Goal: Information Seeking & Learning: Learn about a topic

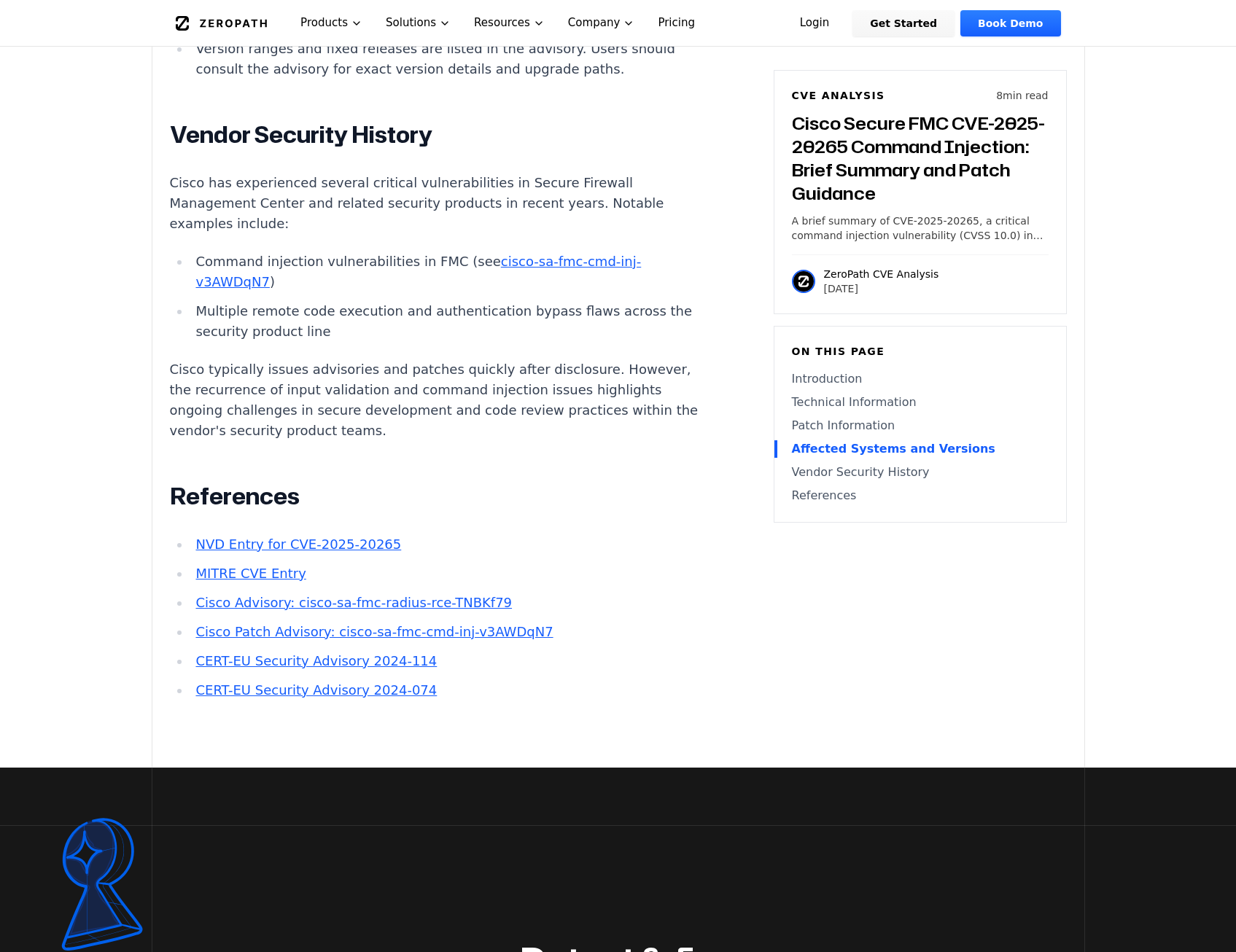
scroll to position [2479, 0]
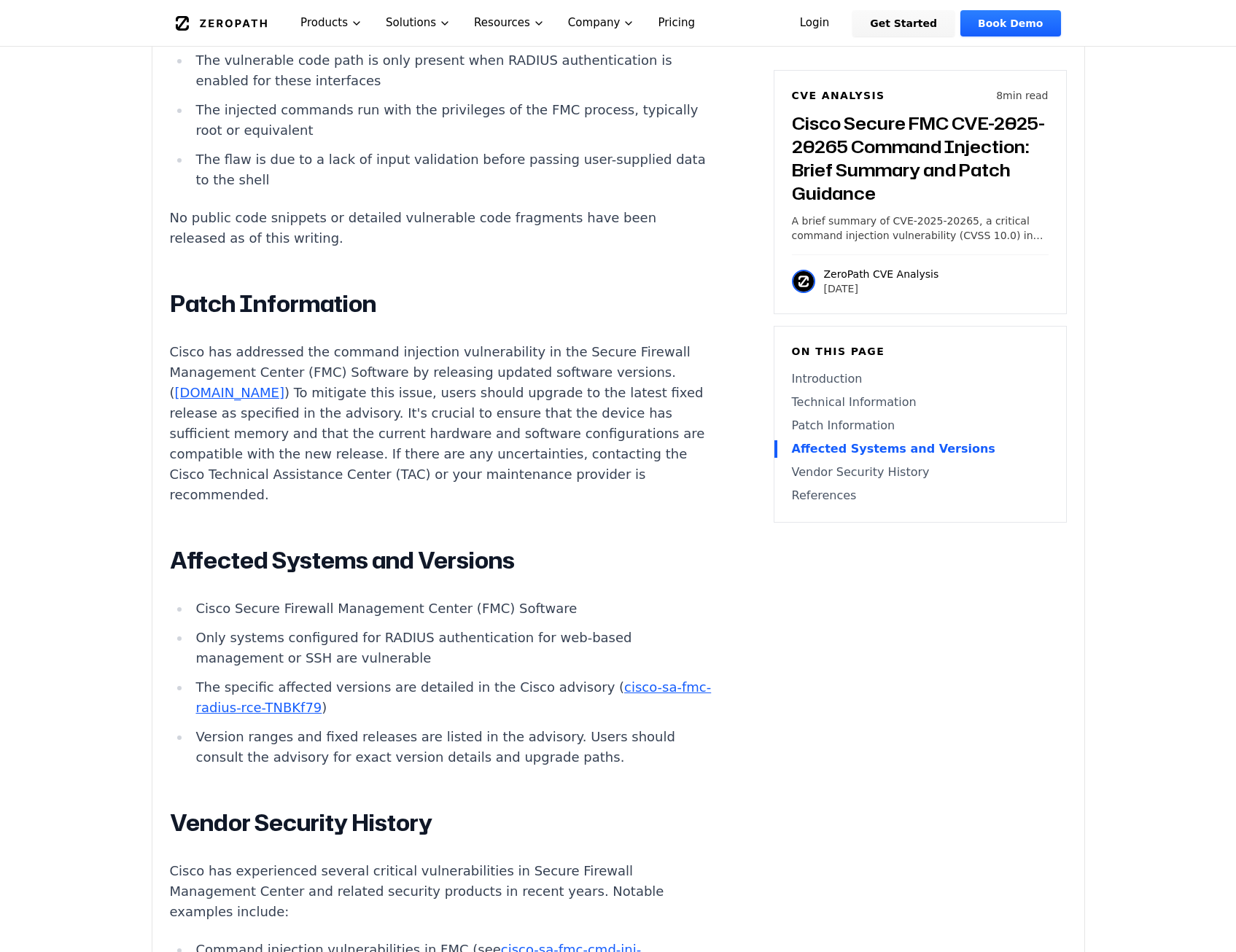
scroll to position [1750, 0]
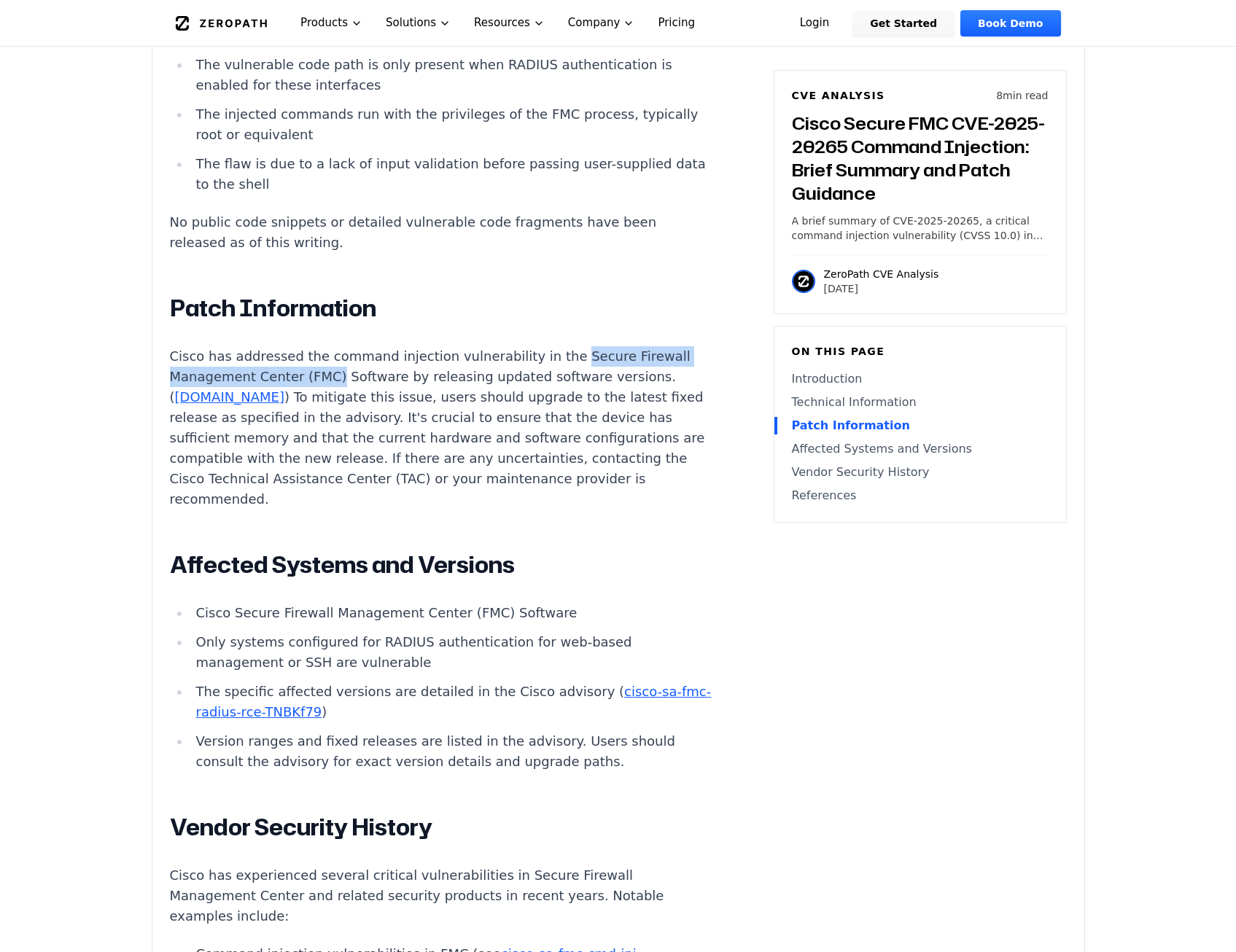
drag, startPoint x: 539, startPoint y: 342, endPoint x: 328, endPoint y: 364, distance: 212.1
click at [328, 364] on p "Cisco has addressed the command injection vulnerability in the Secure Firewall …" at bounding box center [441, 428] width 543 height 164
copy p "Secure Firewall Management Center (FMC)"
click at [705, 417] on article "Introduction Remote attackers can gain privileged shell access to Cisco Secure …" at bounding box center [462, 340] width 586 height 2123
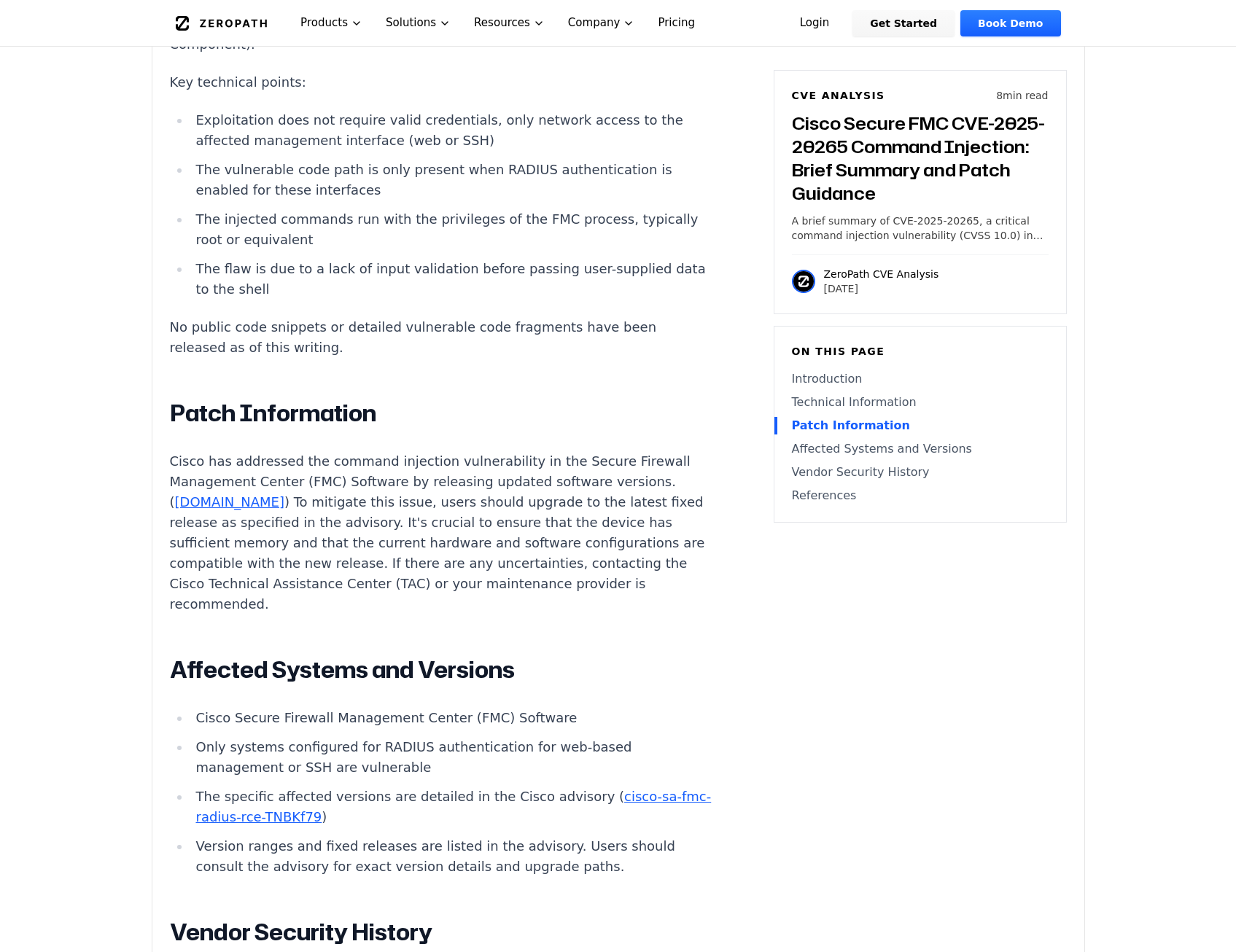
scroll to position [1633, 0]
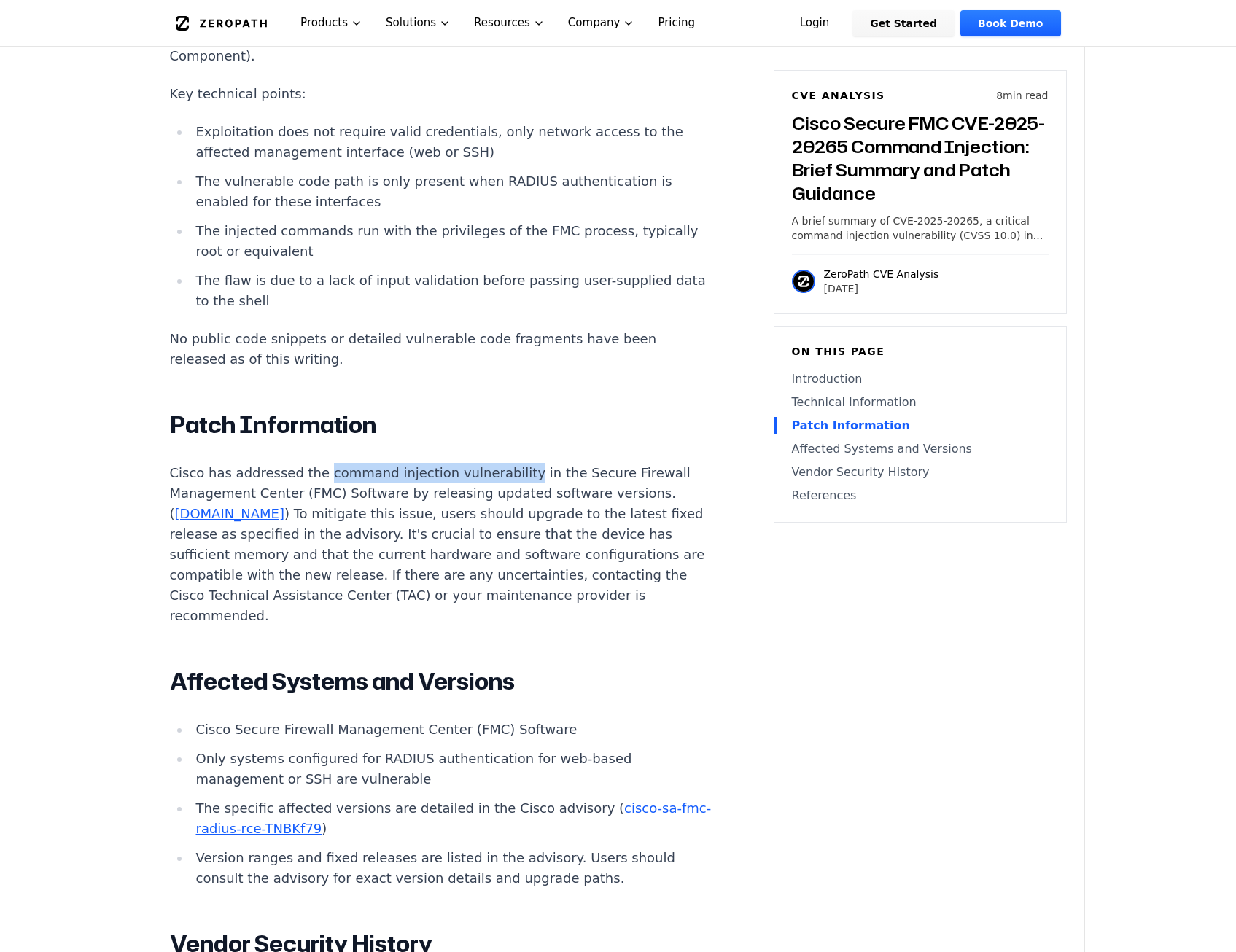
drag, startPoint x: 498, startPoint y: 460, endPoint x: 313, endPoint y: 455, distance: 185.1
click at [313, 463] on p "Cisco has addressed the command injection vulnerability in the Secure Firewall …" at bounding box center [441, 544] width 543 height 164
copy p "command injection vulnerability"
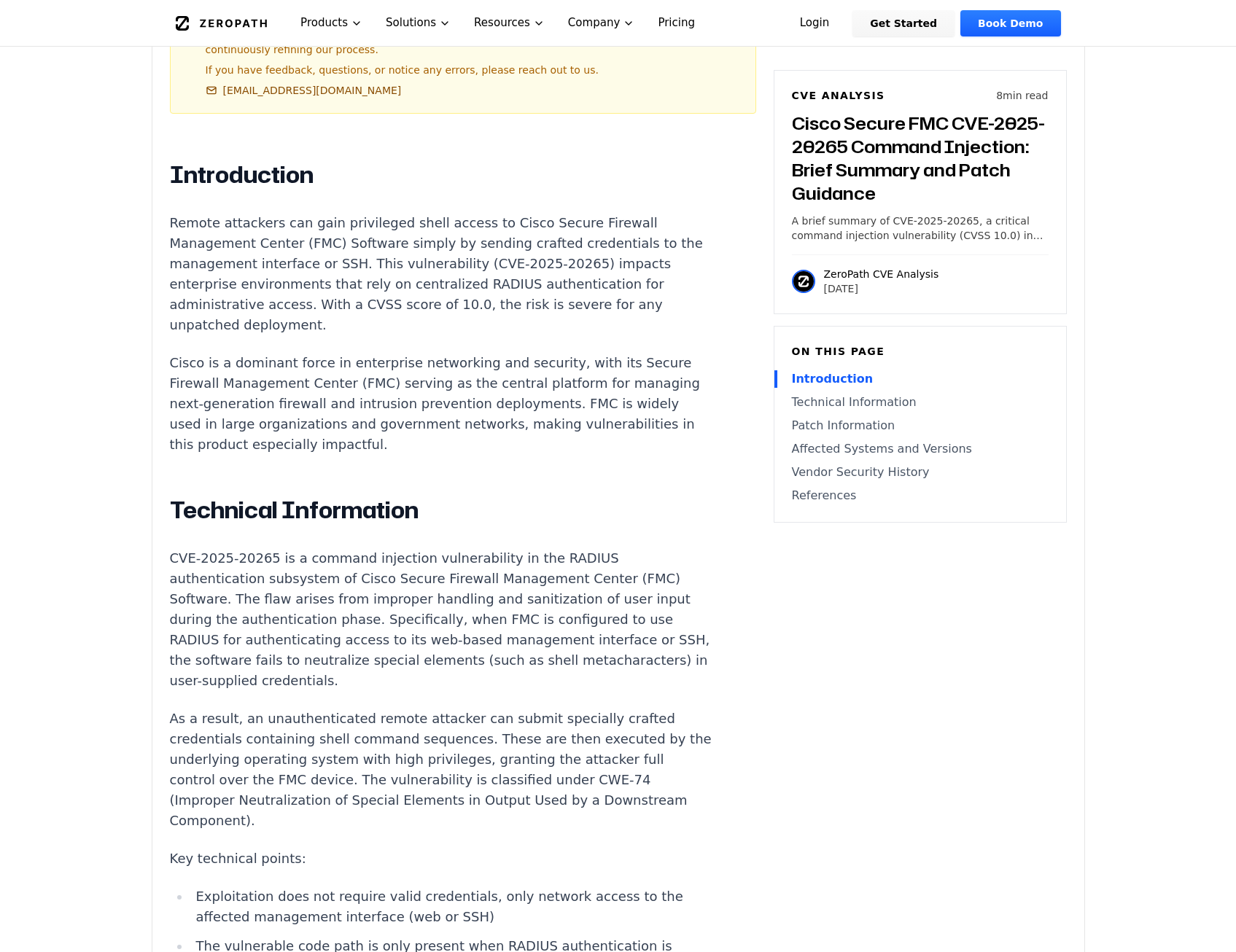
scroll to position [977, 0]
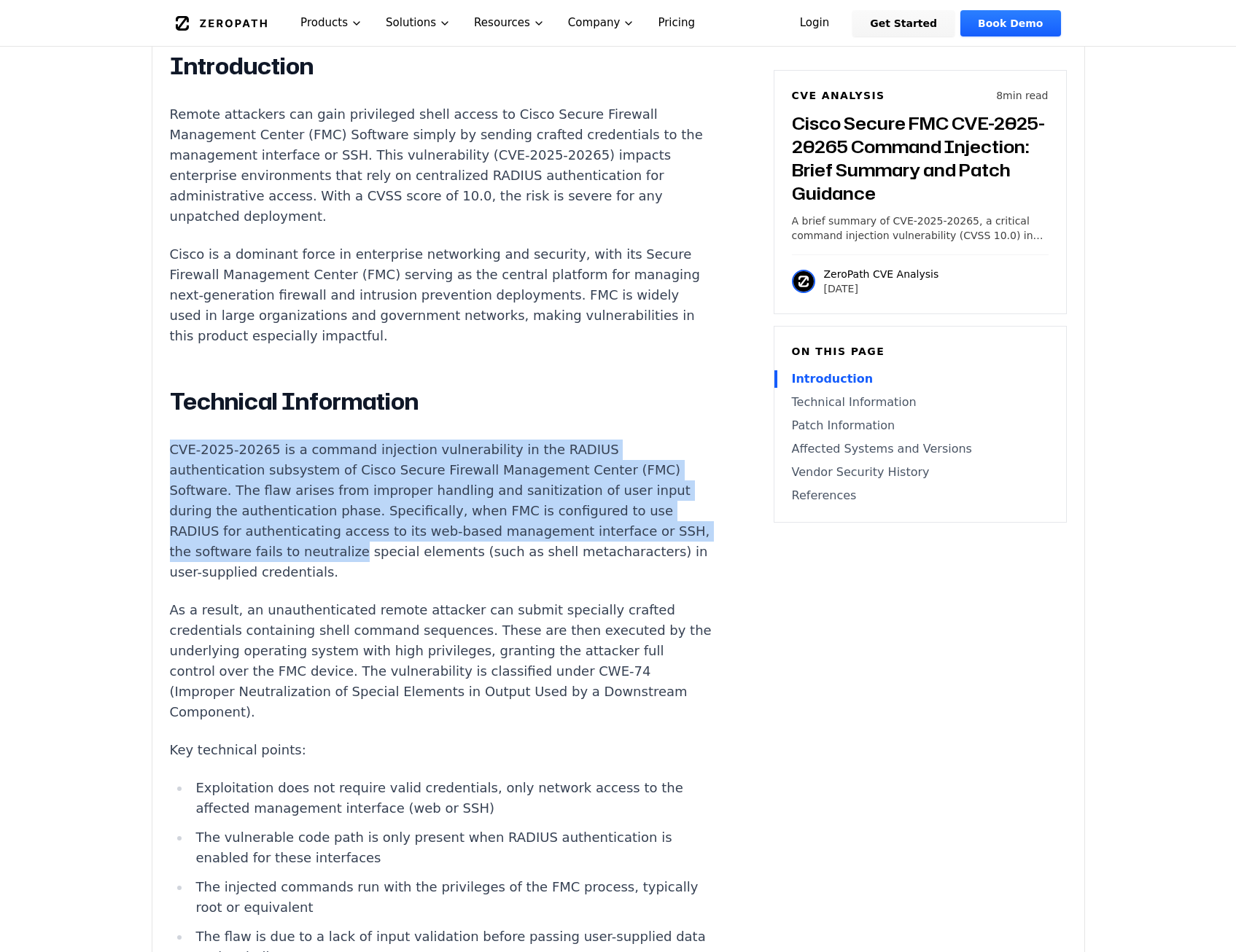
drag, startPoint x: 171, startPoint y: 439, endPoint x: 374, endPoint y: 544, distance: 228.5
click at [374, 544] on p "CVE-2025-20265 is a command injection vulnerability in the RADIUS authenticatio…" at bounding box center [441, 511] width 543 height 143
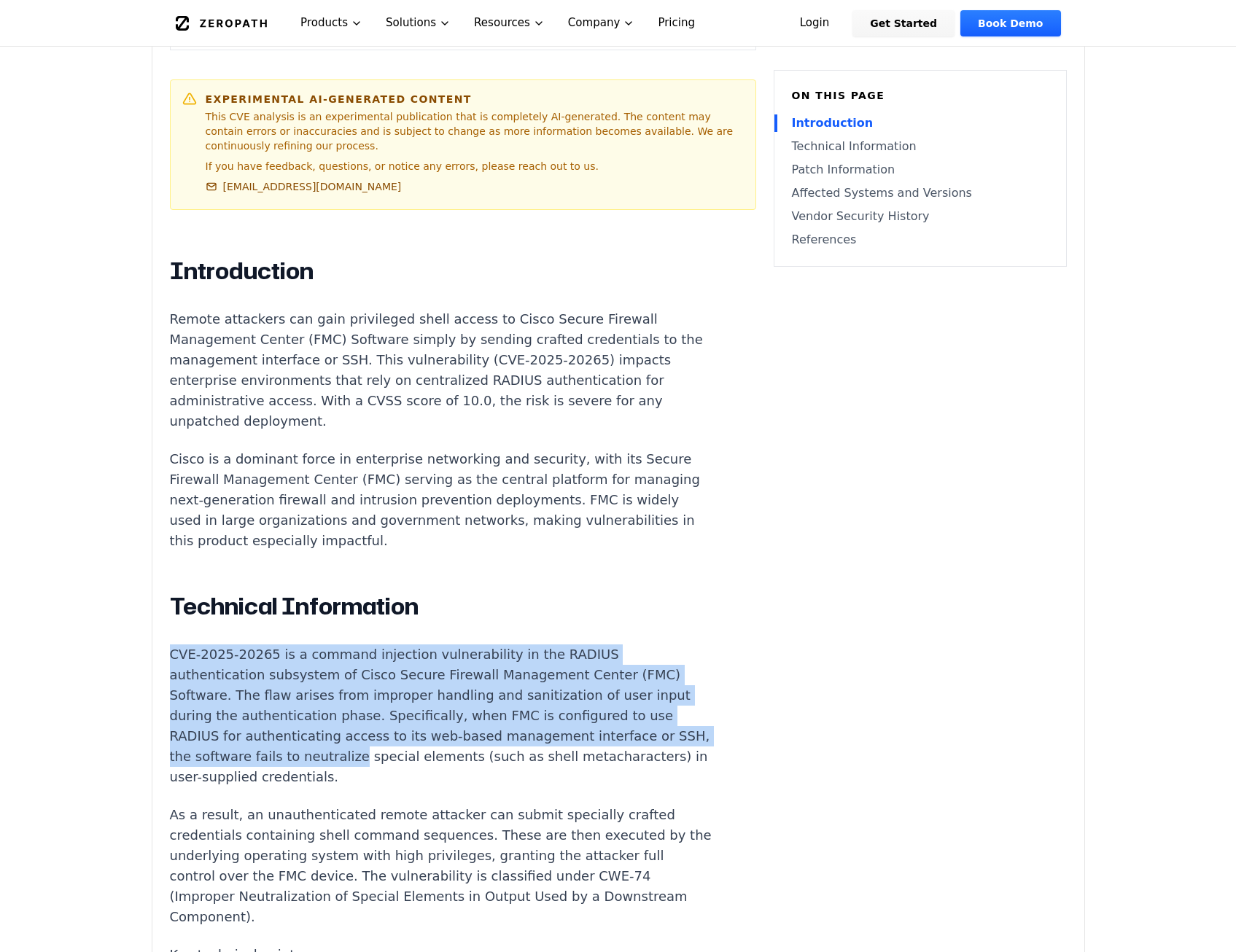
scroll to position [758, 0]
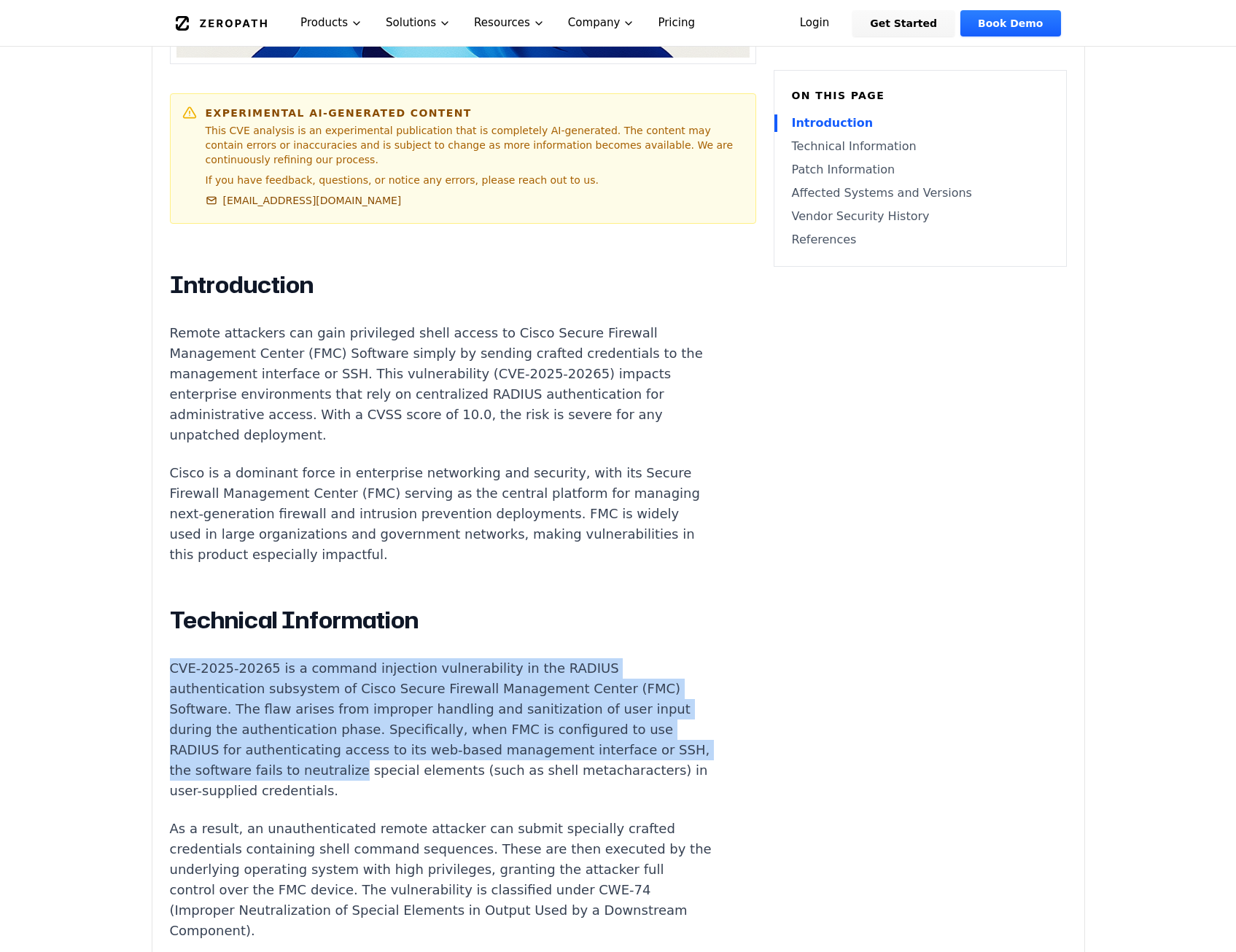
click at [554, 731] on p "CVE-2025-20265 is a command injection vulnerability in the RADIUS authenticatio…" at bounding box center [441, 730] width 543 height 143
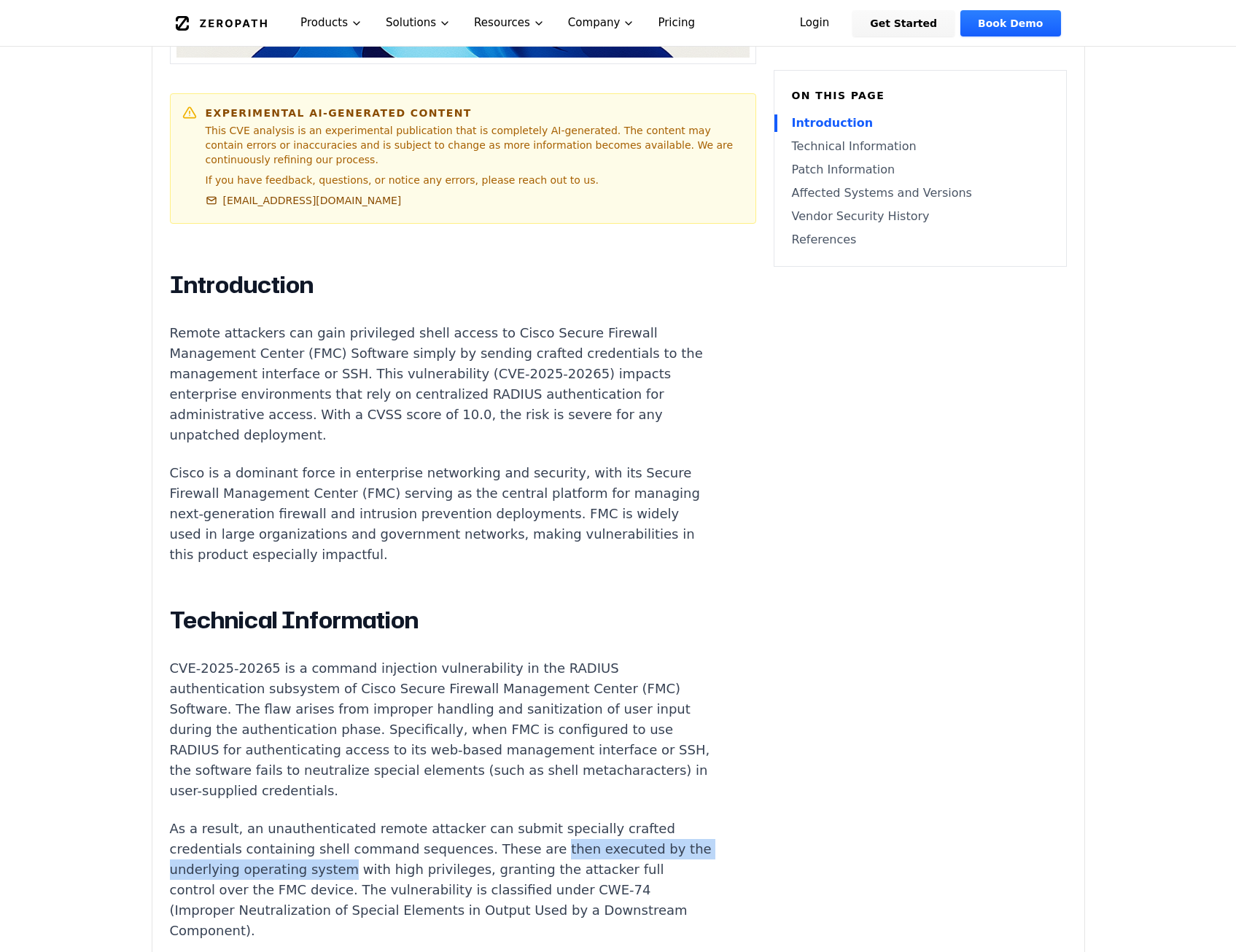
drag, startPoint x: 518, startPoint y: 835, endPoint x: 355, endPoint y: 853, distance: 164.0
click at [355, 853] on p "As a result, an unauthenticated remote attacker can submit specially crafted cr…" at bounding box center [441, 880] width 543 height 123
copy p "then executed by the underlying operating system"
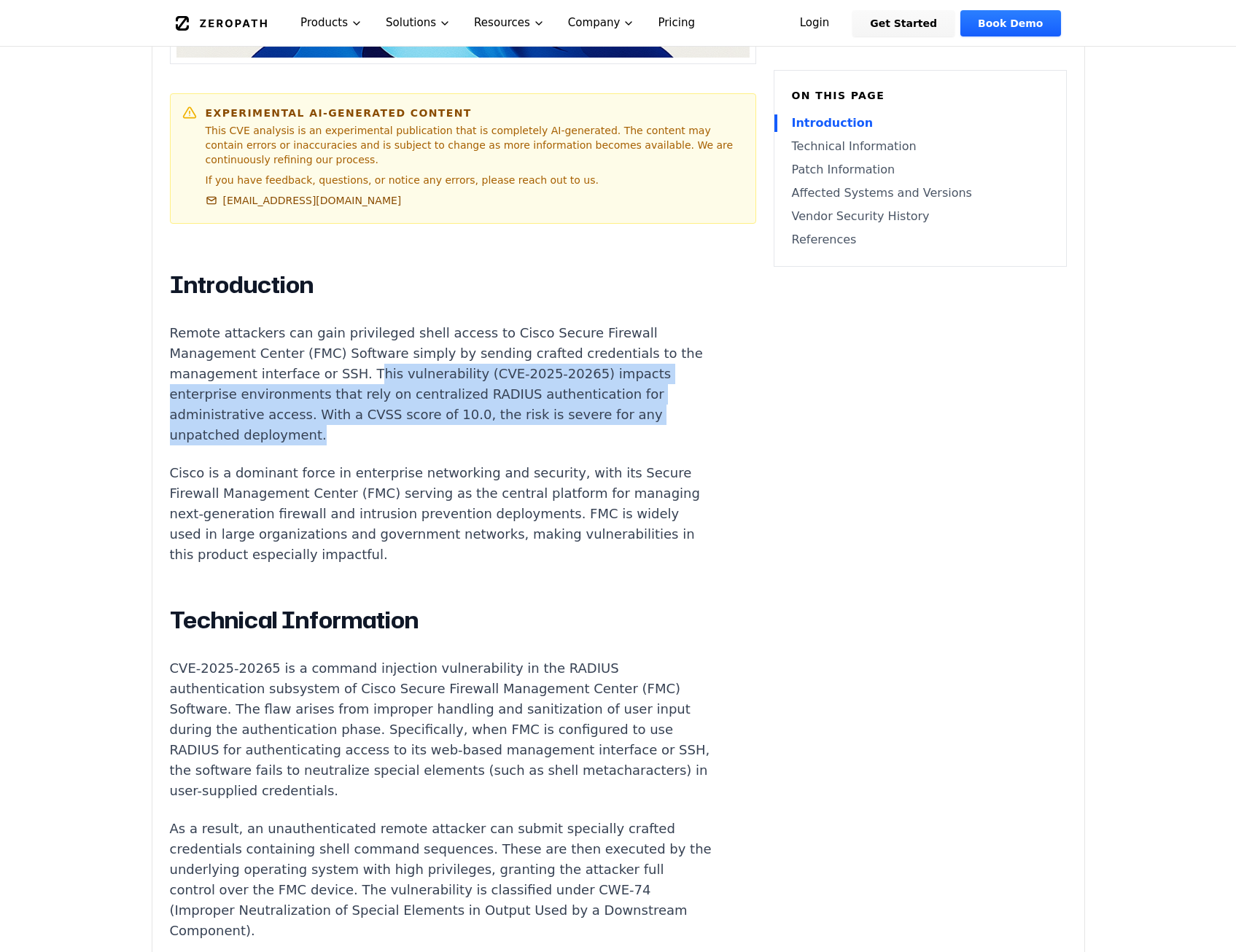
drag, startPoint x: 381, startPoint y: 364, endPoint x: 347, endPoint y: 415, distance: 61.3
click at [347, 415] on p "Remote attackers can gain privileged shell access to Cisco Secure Firewall Mana…" at bounding box center [441, 384] width 543 height 123
click at [347, 415] on p "Remote attackers can gain privileged shell access to Cisco Secure Firewall Mana…" at bounding box center [441, 384] width 543 height 123
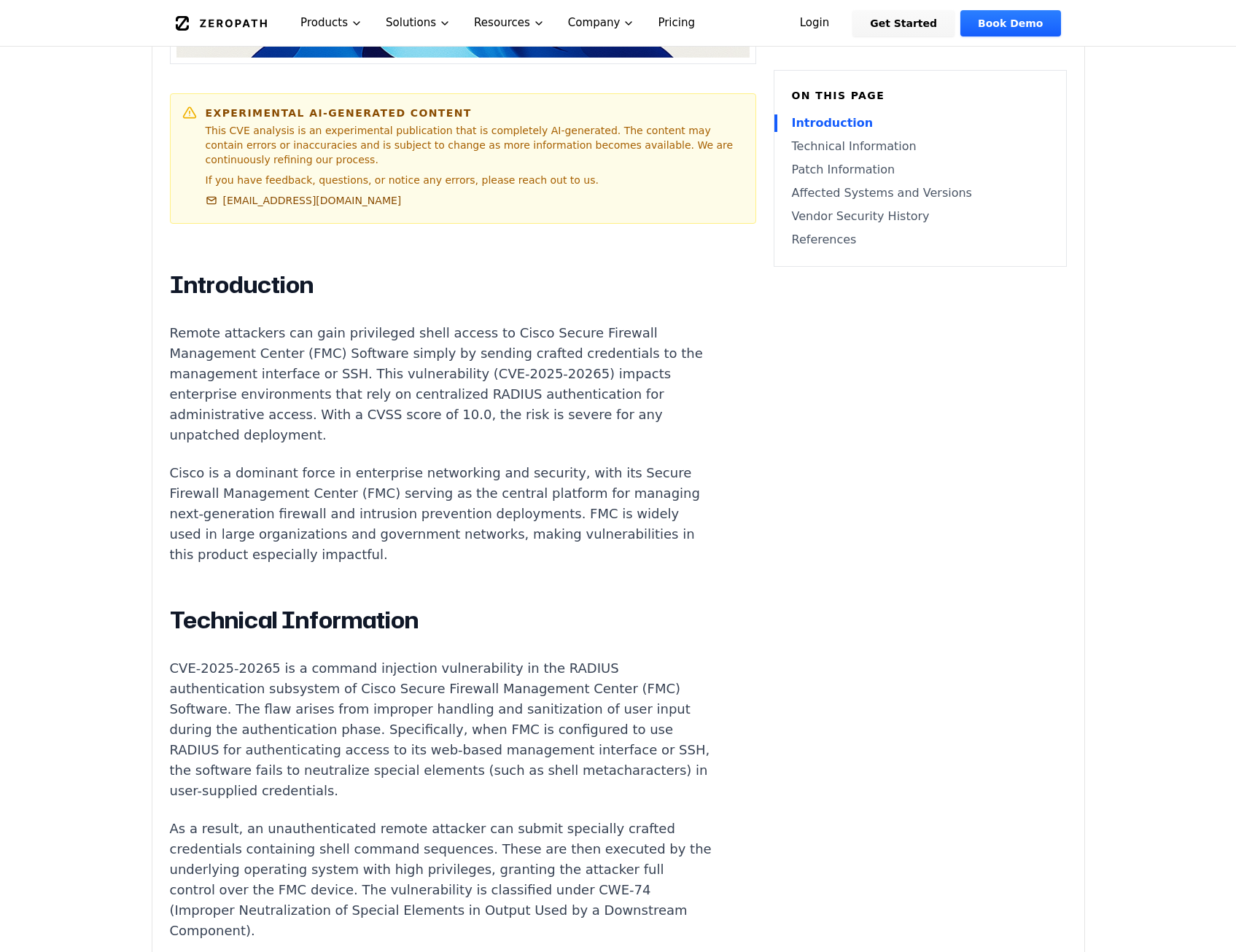
click at [347, 423] on p "Remote attackers can gain privileged shell access to Cisco Secure Firewall Mana…" at bounding box center [441, 384] width 543 height 123
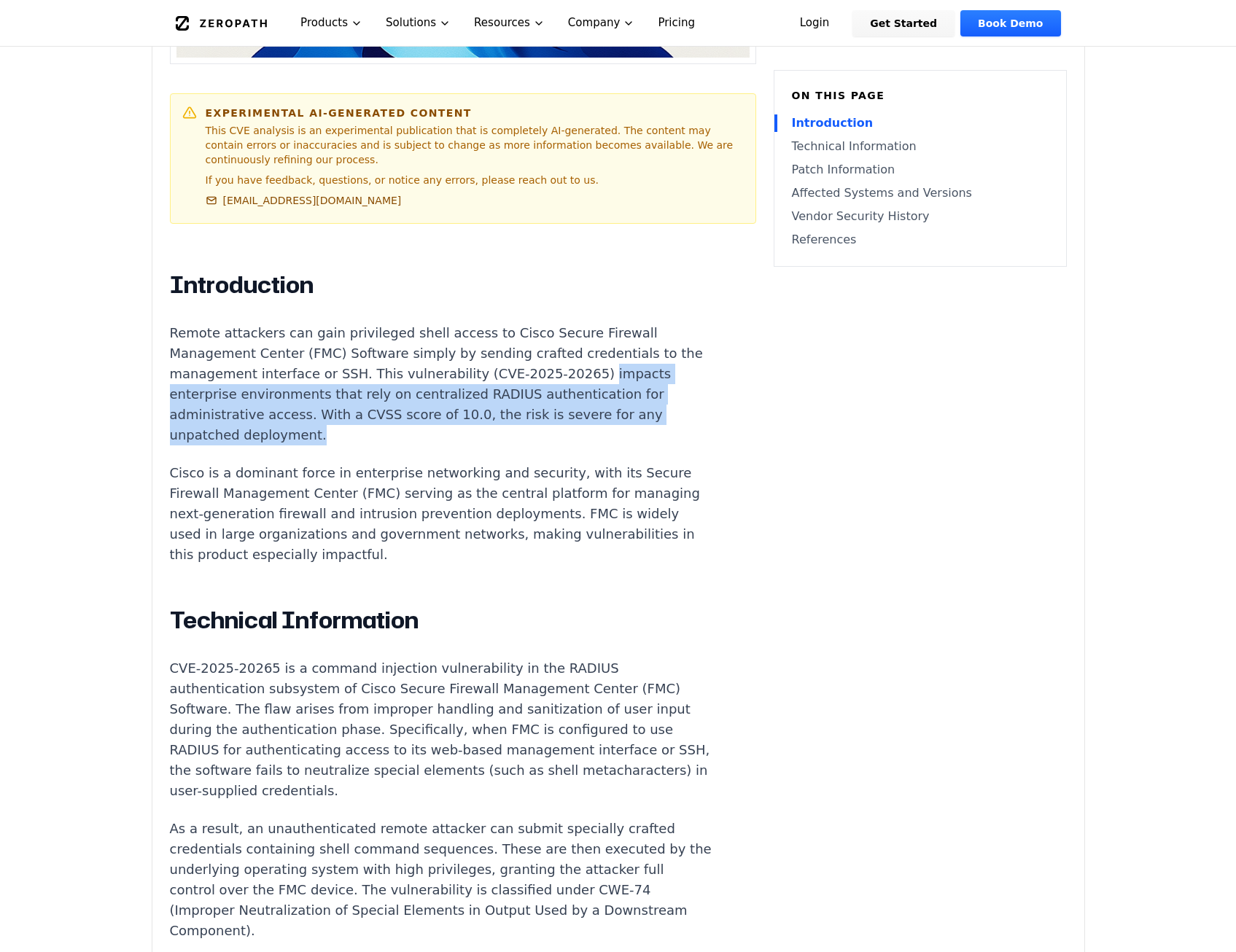
drag, startPoint x: 581, startPoint y: 361, endPoint x: 316, endPoint y: 427, distance: 273.1
click at [316, 427] on p "Remote attackers can gain privileged shell access to Cisco Secure Firewall Mana…" at bounding box center [441, 384] width 543 height 123
copy p "impacts enterprise environments that rely on centralized RADIUS authentication …"
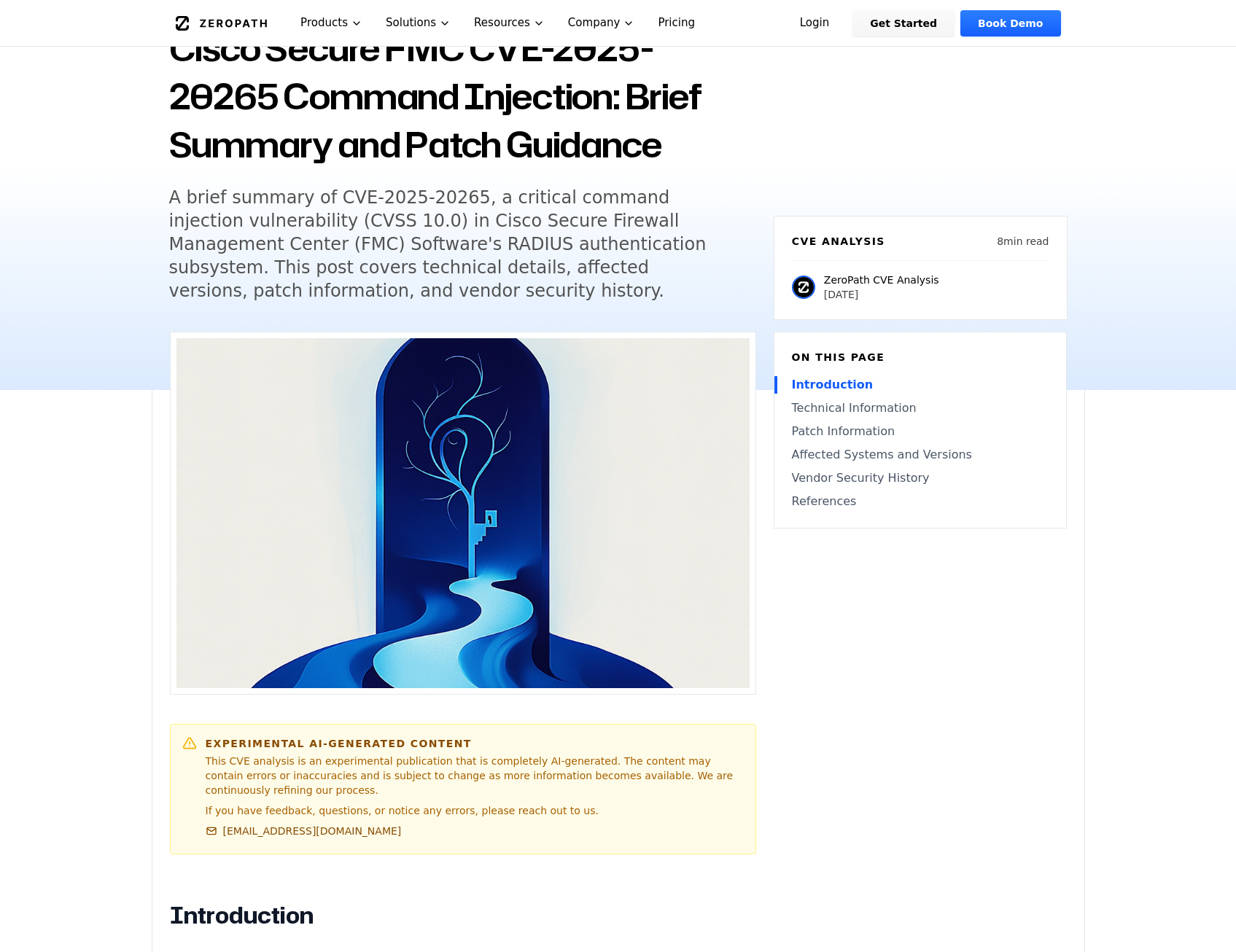
scroll to position [102, 0]
